Goal: Transaction & Acquisition: Download file/media

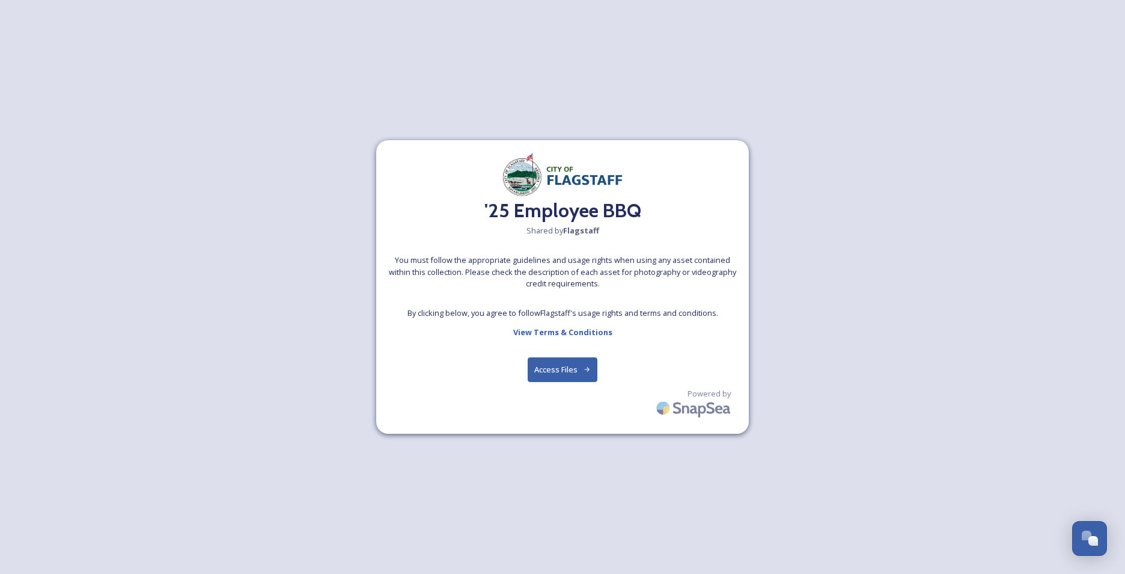
click at [559, 370] on button "Access Files" at bounding box center [563, 369] width 70 height 25
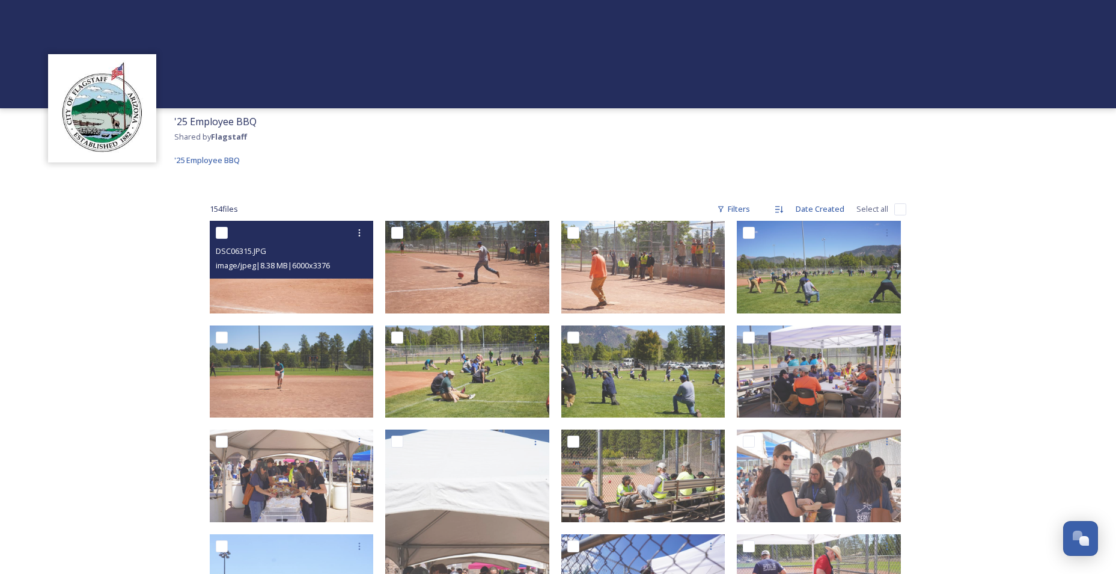
click at [317, 282] on img at bounding box center [292, 267] width 164 height 93
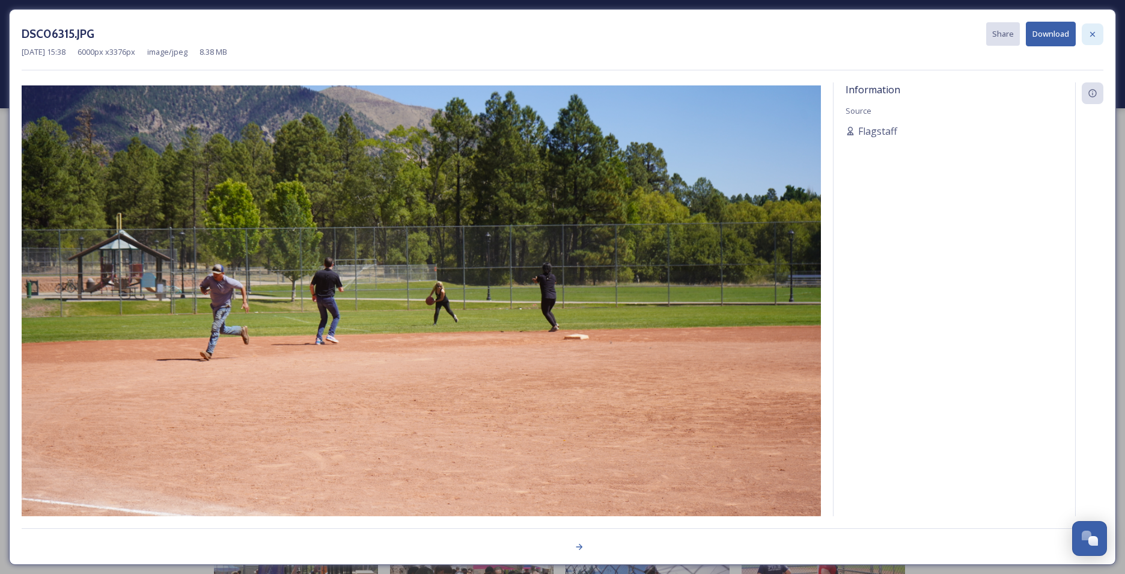
click at [1096, 33] on icon at bounding box center [1093, 34] width 10 height 10
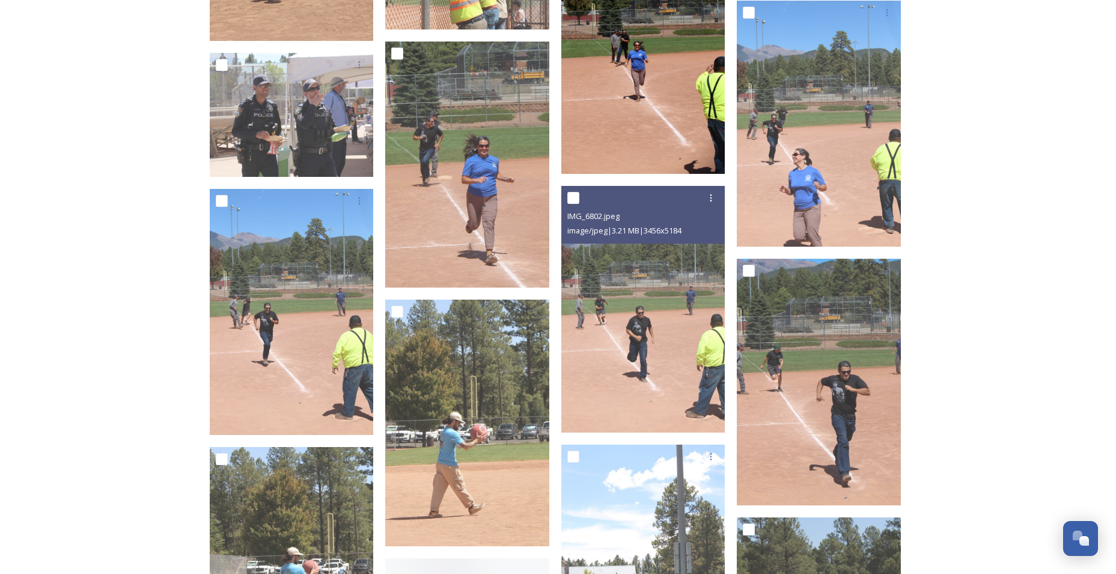
scroll to position [5050, 0]
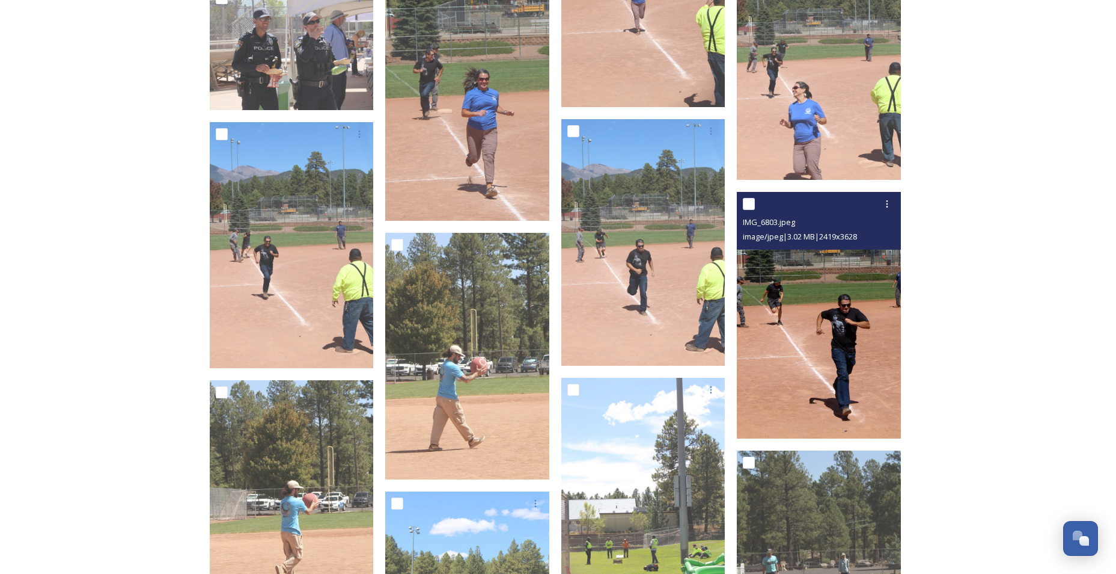
click at [824, 334] on img at bounding box center [819, 315] width 164 height 246
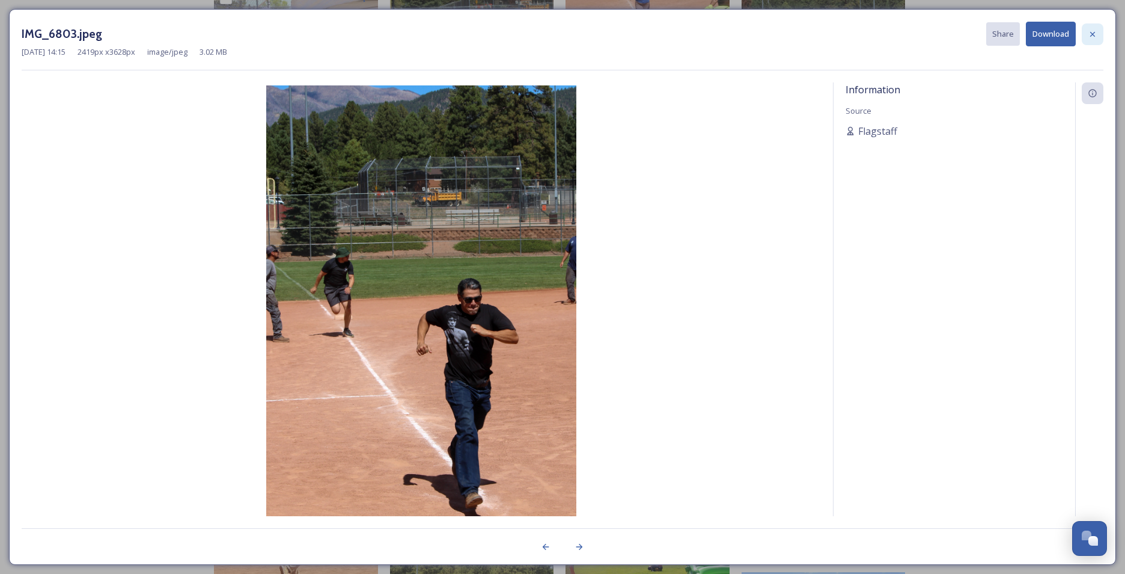
click at [1095, 33] on icon at bounding box center [1093, 34] width 10 height 10
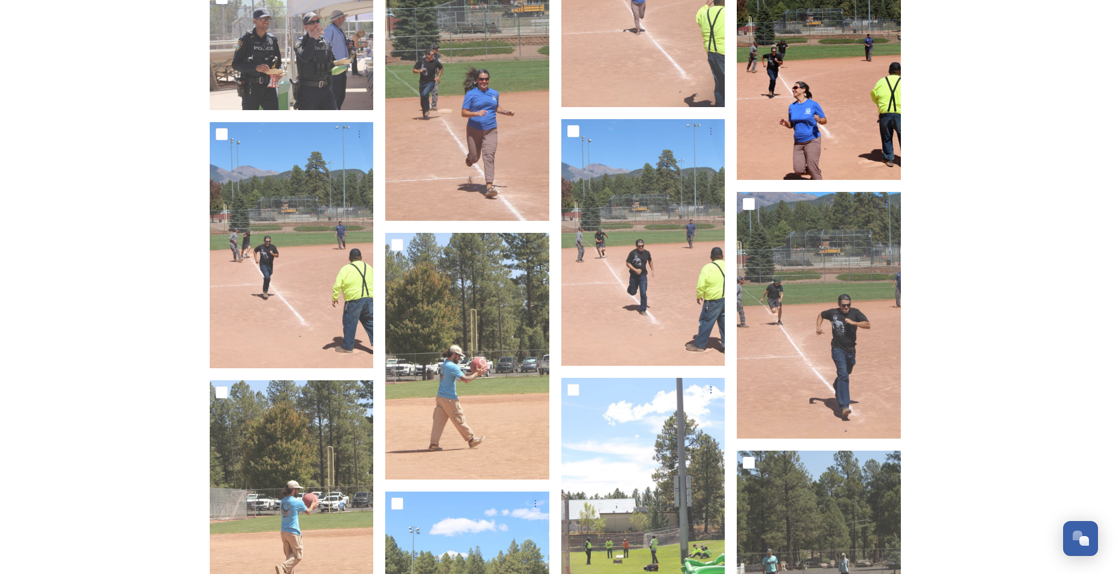
click at [822, 93] on img at bounding box center [819, 57] width 164 height 246
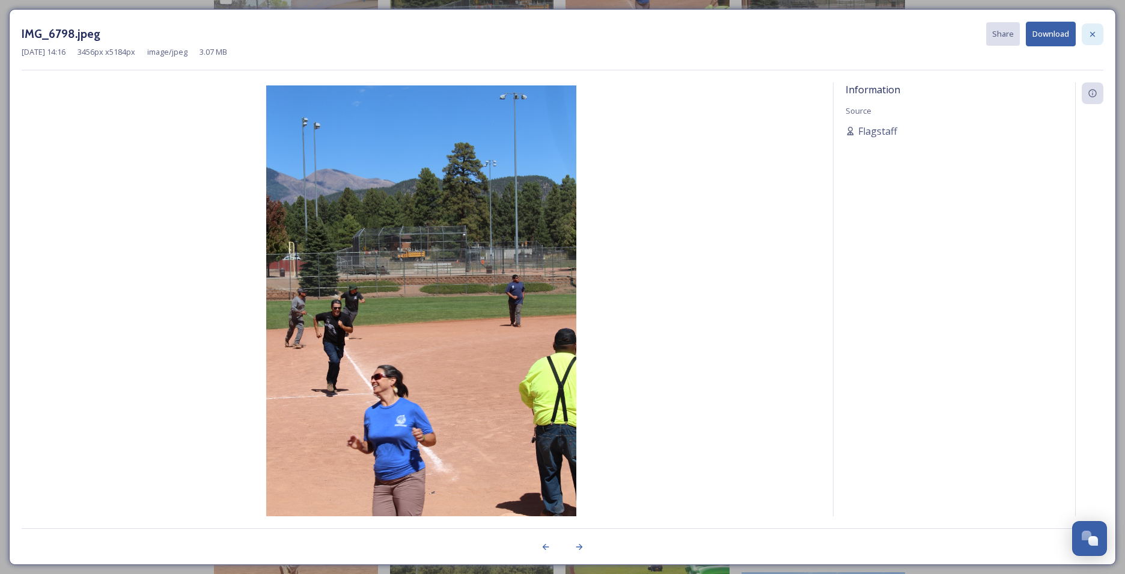
click at [1094, 38] on icon at bounding box center [1093, 34] width 10 height 10
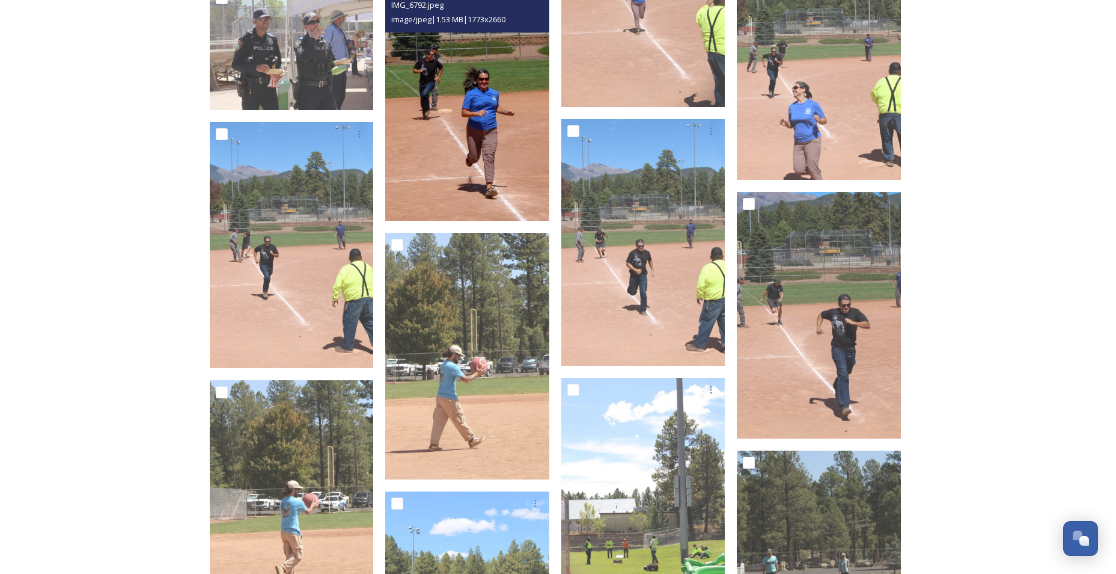
click at [462, 95] on img at bounding box center [467, 98] width 164 height 246
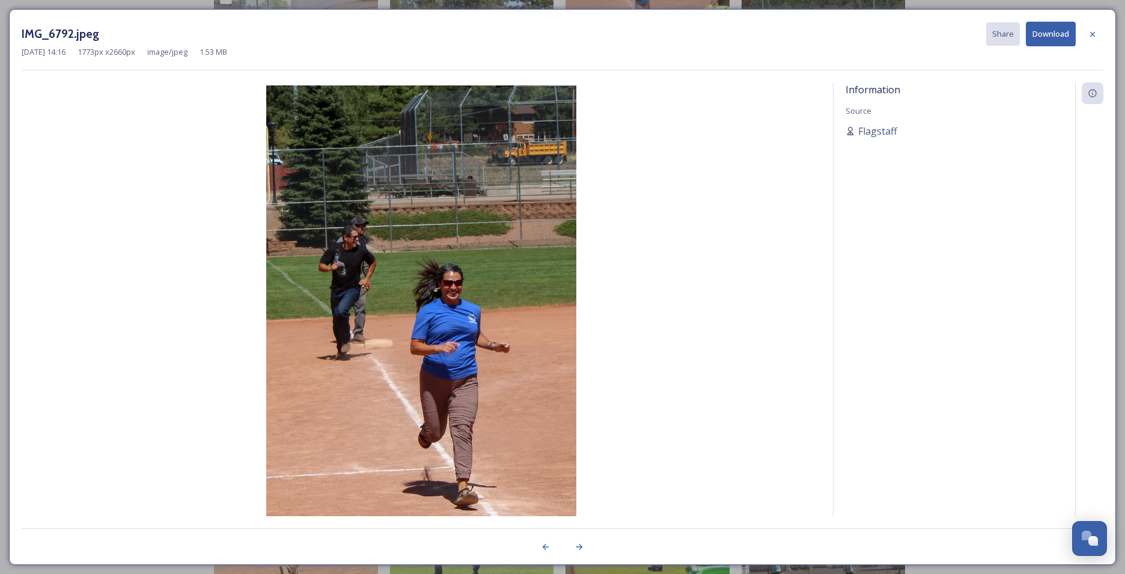
click at [1048, 35] on button "Download" at bounding box center [1051, 34] width 50 height 25
click at [762, 239] on img at bounding box center [422, 317] width 800 height 465
click at [1091, 35] on icon at bounding box center [1093, 33] width 5 height 5
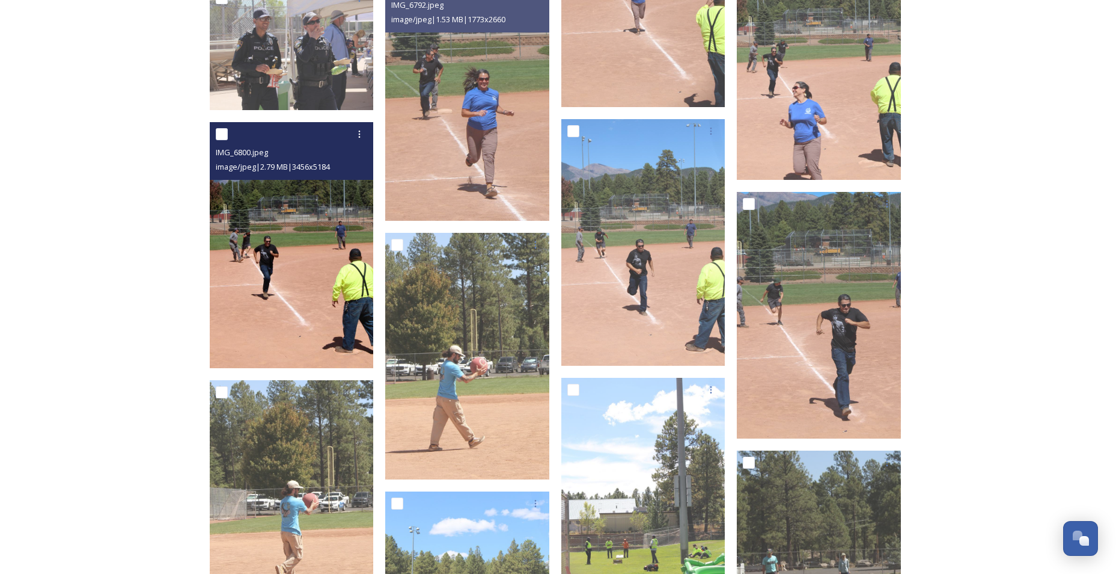
click at [280, 266] on img at bounding box center [292, 245] width 164 height 246
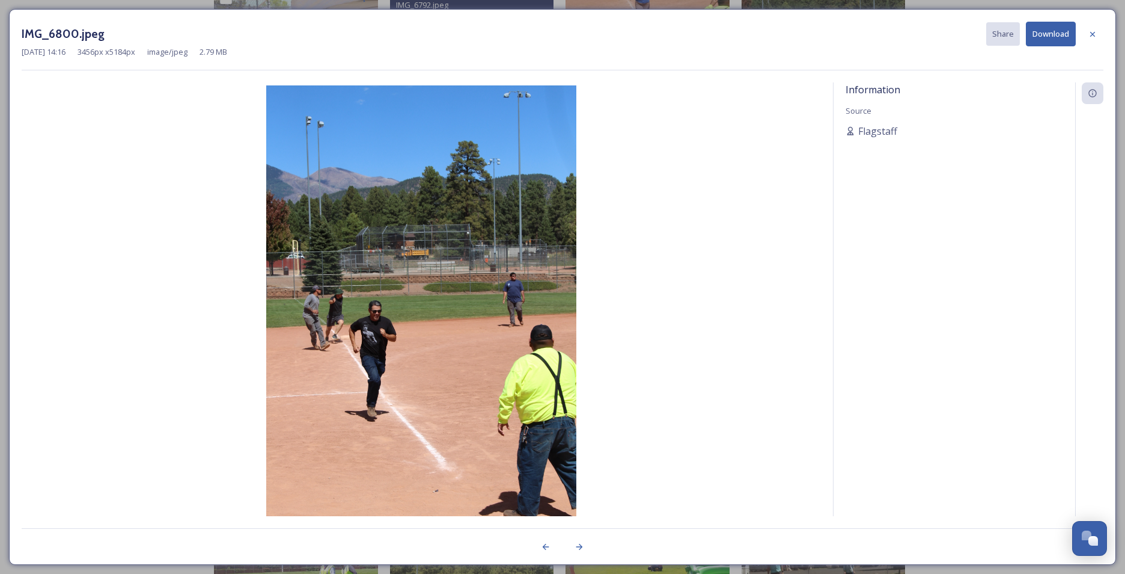
click at [1045, 37] on button "Download" at bounding box center [1051, 34] width 50 height 25
click at [1093, 34] on icon at bounding box center [1093, 33] width 5 height 5
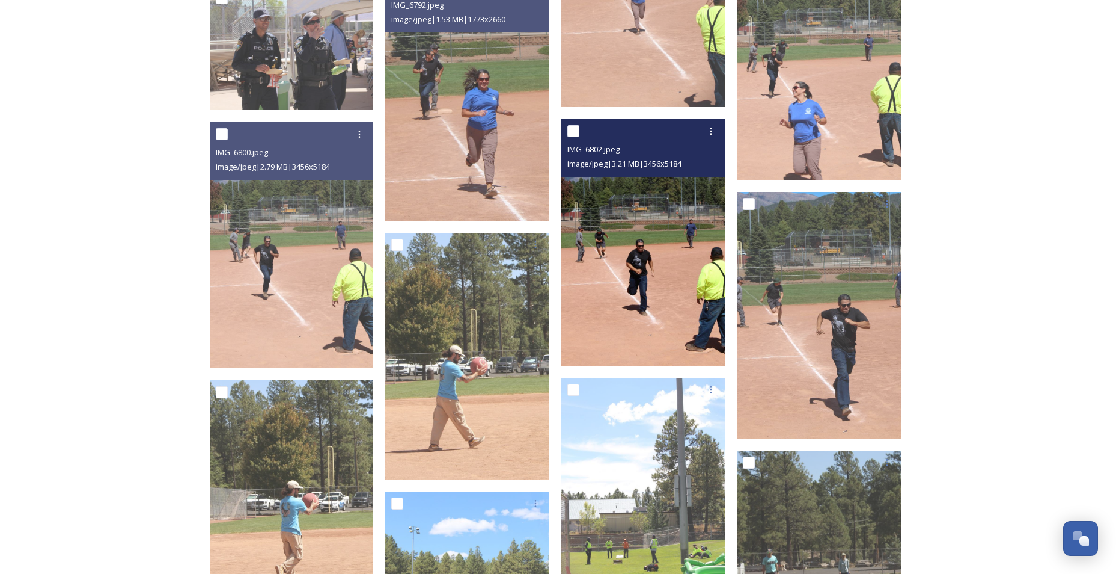
click at [645, 268] on img at bounding box center [644, 242] width 164 height 246
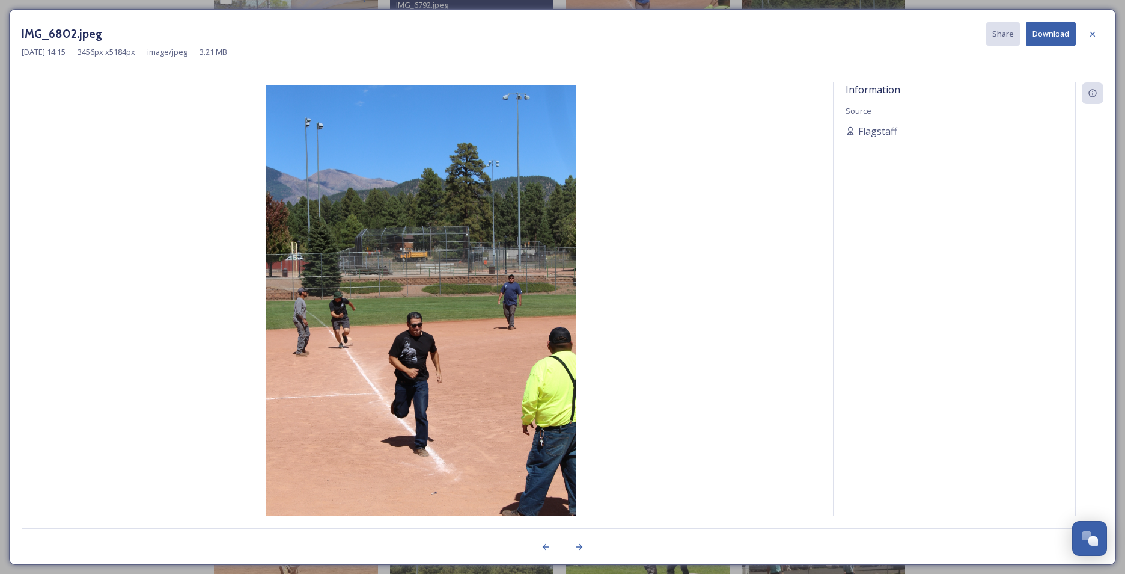
click at [1048, 38] on button "Download" at bounding box center [1051, 34] width 50 height 25
click at [1095, 36] on icon at bounding box center [1093, 33] width 5 height 5
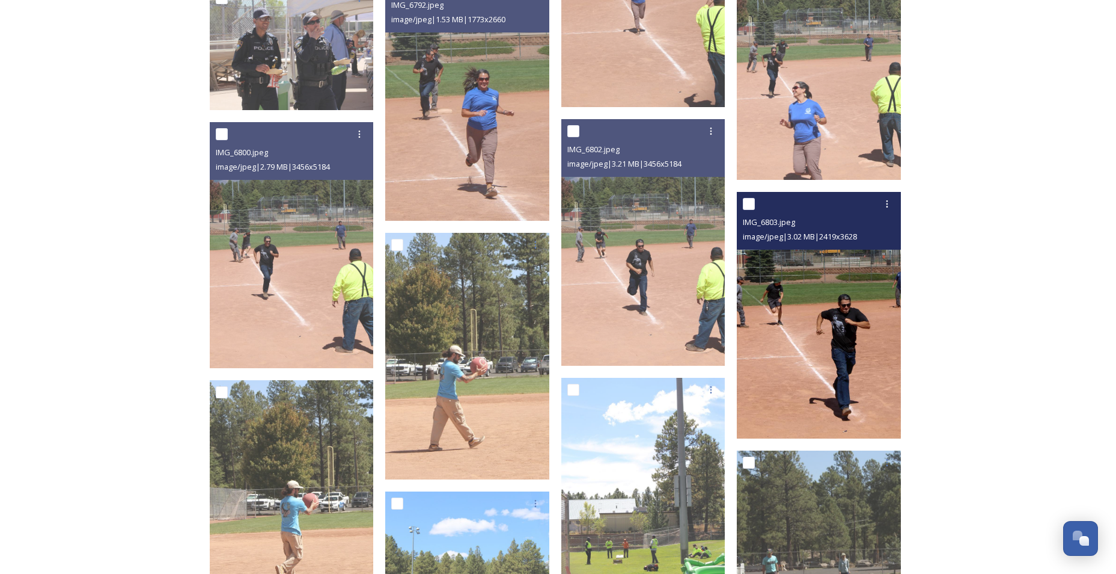
click at [838, 345] on img at bounding box center [819, 315] width 164 height 246
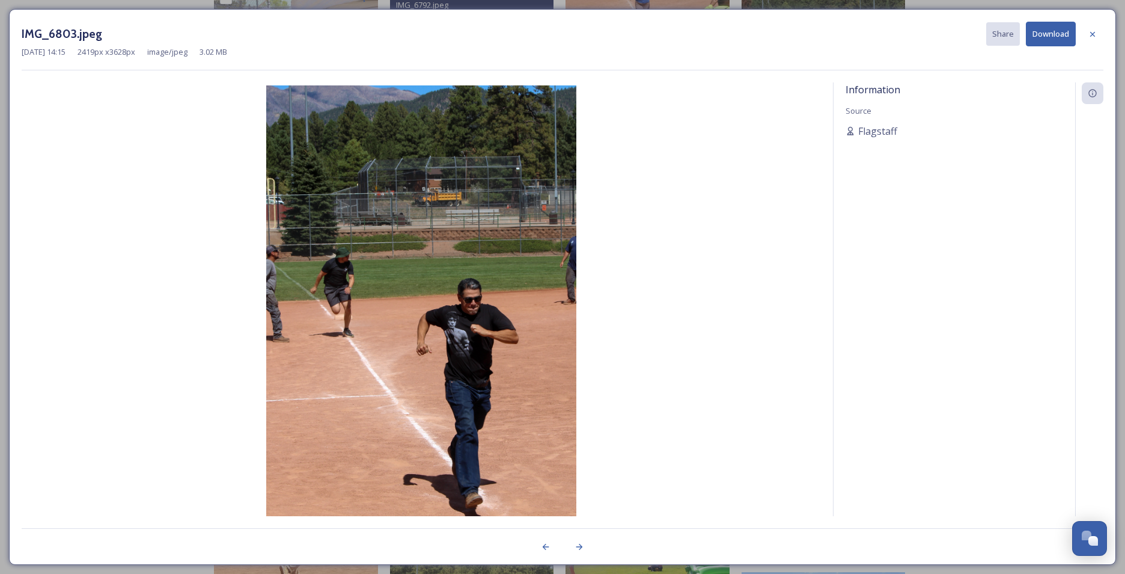
click at [1045, 34] on button "Download" at bounding box center [1051, 34] width 50 height 25
click at [764, 317] on img at bounding box center [422, 317] width 800 height 465
click at [1095, 33] on icon at bounding box center [1093, 34] width 10 height 10
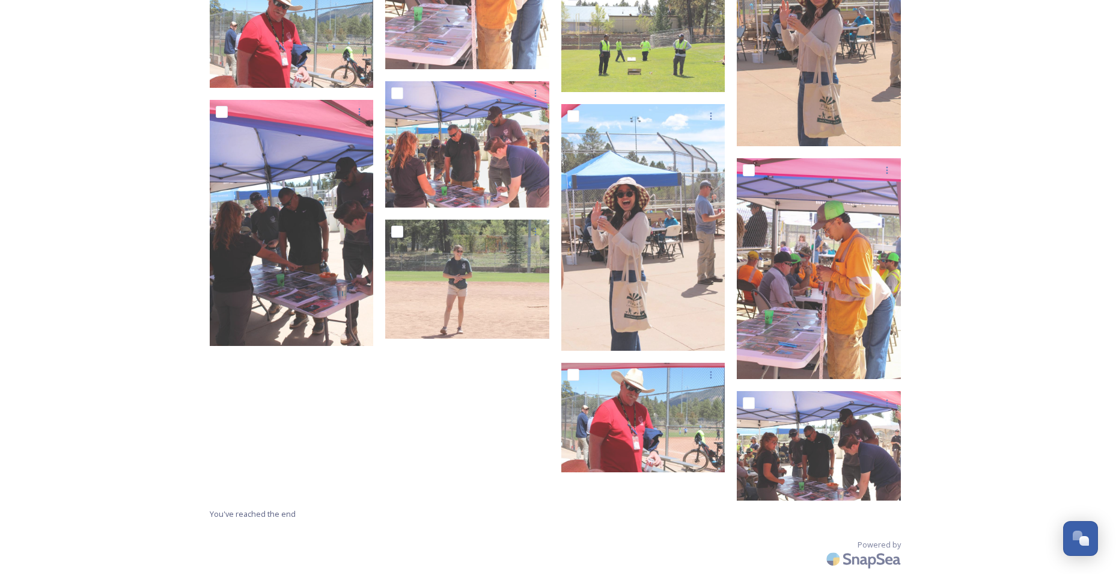
scroll to position [6230, 0]
